Goal: Check status: Check status

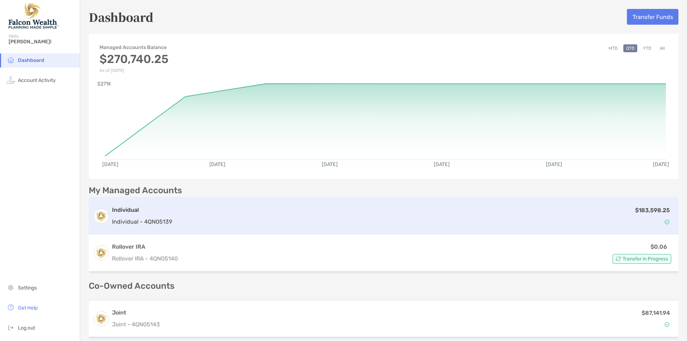
click at [161, 223] on p "Individual - 4QN05139" at bounding box center [142, 221] width 60 height 9
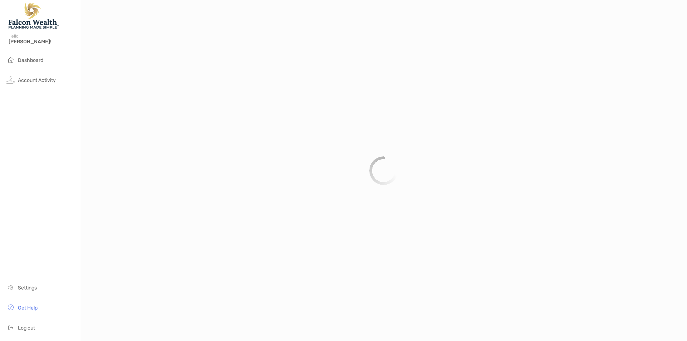
click at [128, 215] on div at bounding box center [383, 170] width 607 height 341
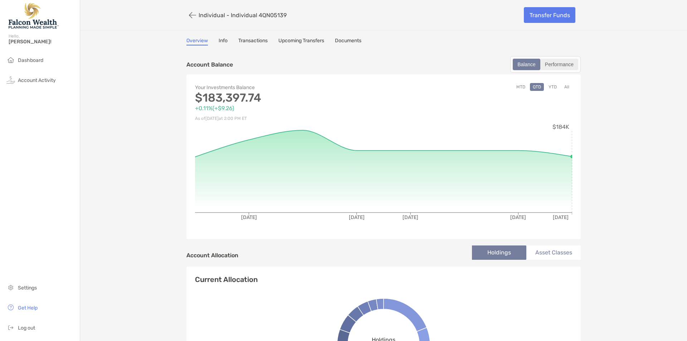
click at [559, 63] on div "Performance" at bounding box center [559, 64] width 36 height 10
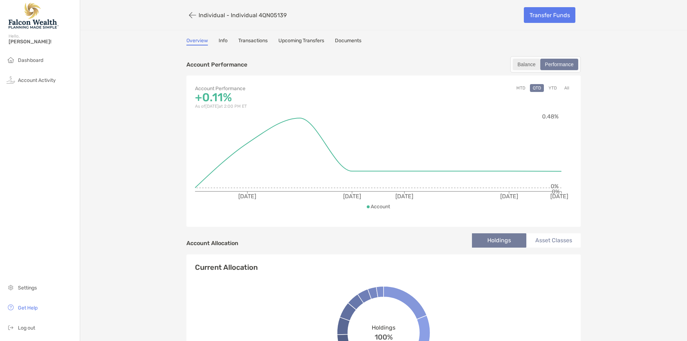
click at [524, 65] on div "Balance" at bounding box center [526, 64] width 26 height 10
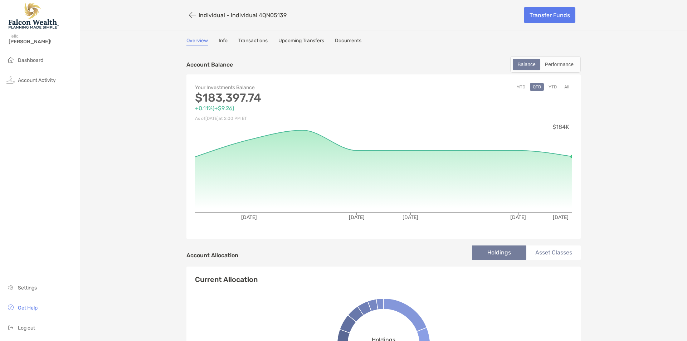
click at [221, 41] on link "Info" at bounding box center [223, 42] width 9 height 8
